Goal: Transaction & Acquisition: Purchase product/service

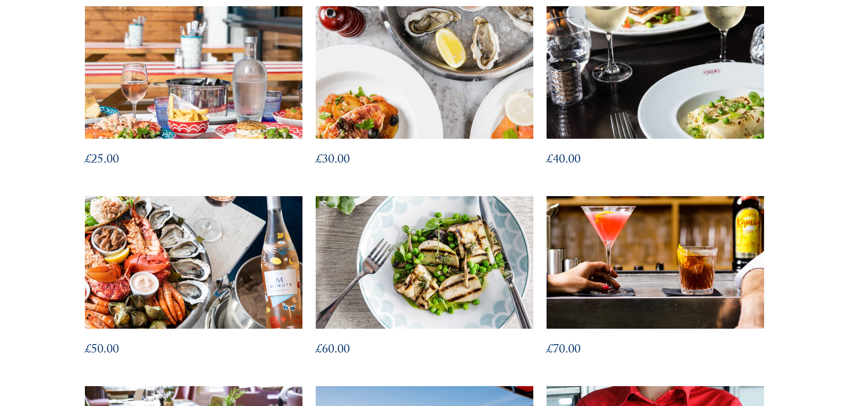
scroll to position [316, 0]
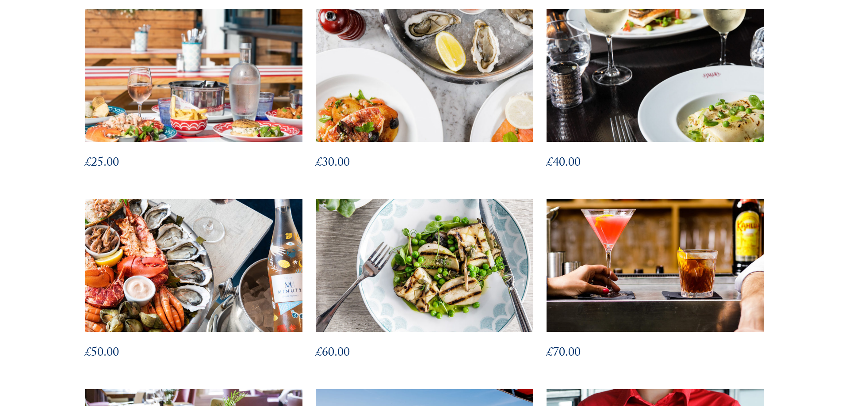
click at [153, 295] on img at bounding box center [193, 266] width 239 height 146
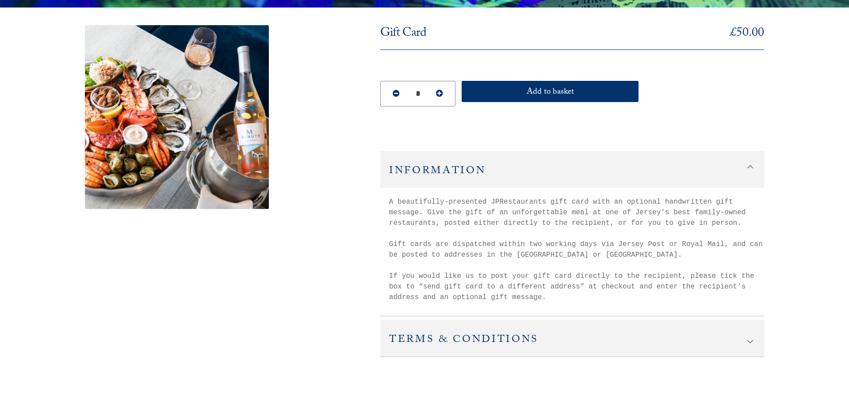
scroll to position [172, 0]
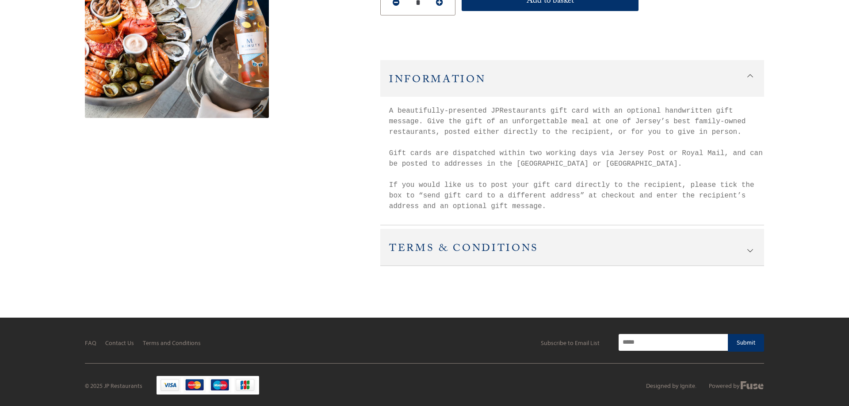
click at [451, 244] on h2 "Terms & Conditions" at bounding box center [572, 247] width 384 height 37
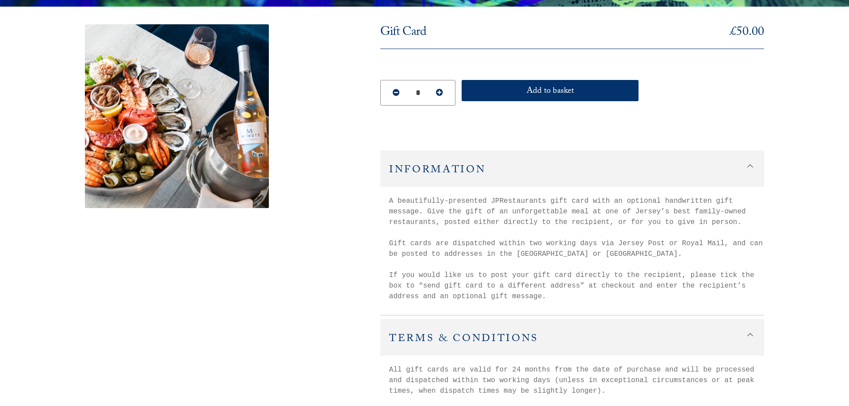
scroll to position [0, 0]
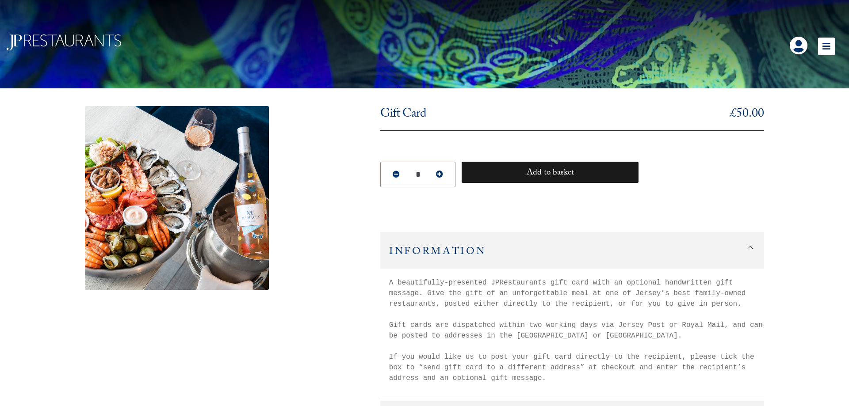
click at [536, 174] on button "Add to basket" at bounding box center [550, 172] width 177 height 21
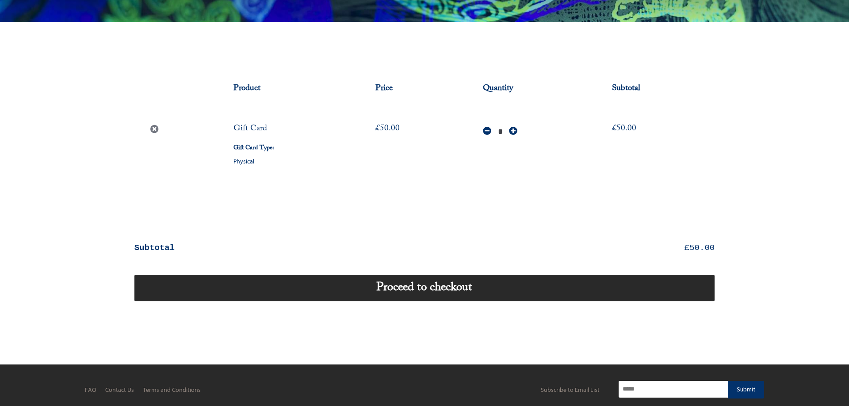
scroll to position [114, 0]
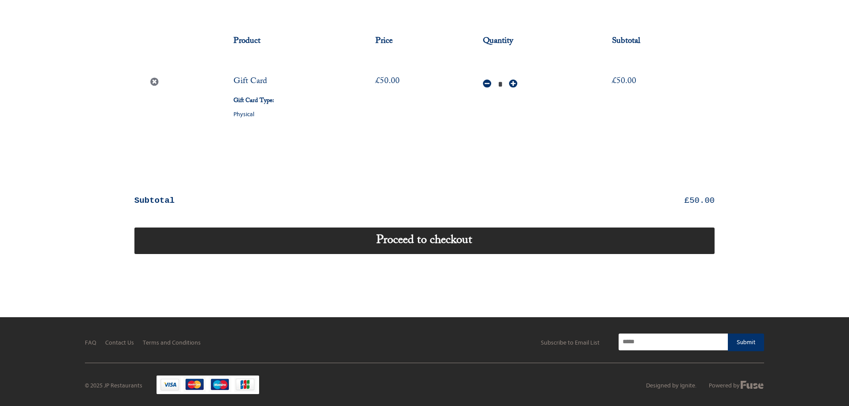
click at [402, 243] on link "Proceed to checkout" at bounding box center [424, 241] width 580 height 27
